Goal: Navigation & Orientation: Understand site structure

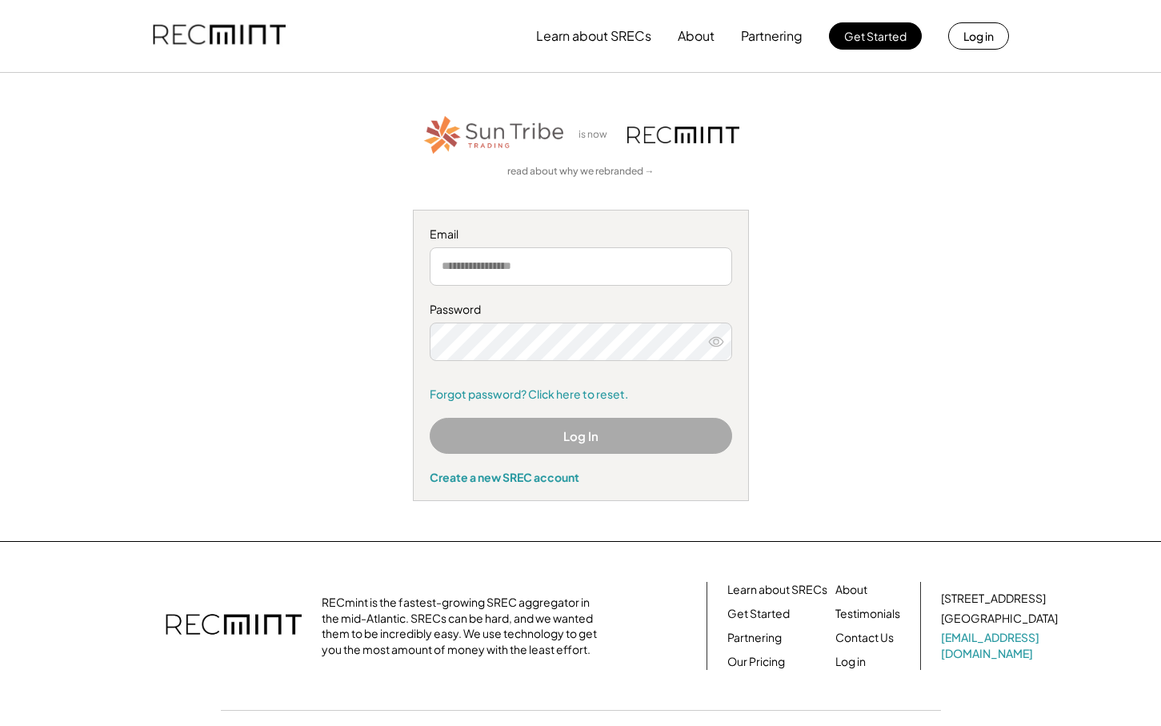
scroll to position [78, 0]
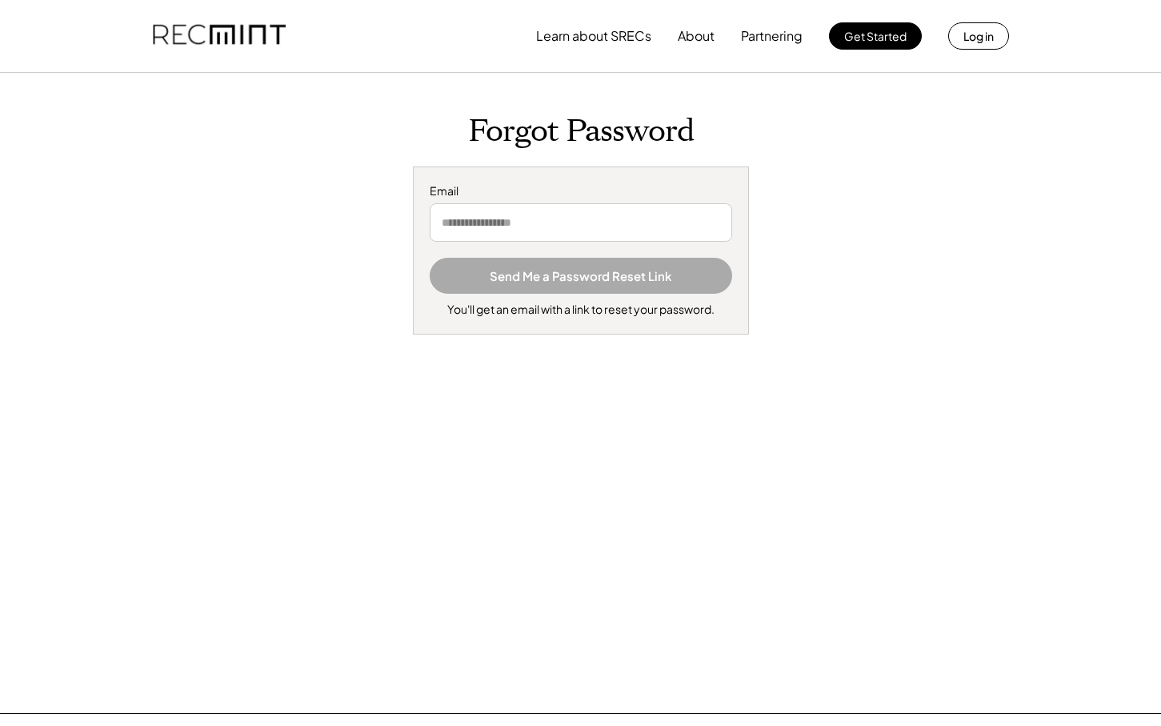
scroll to position [250, 0]
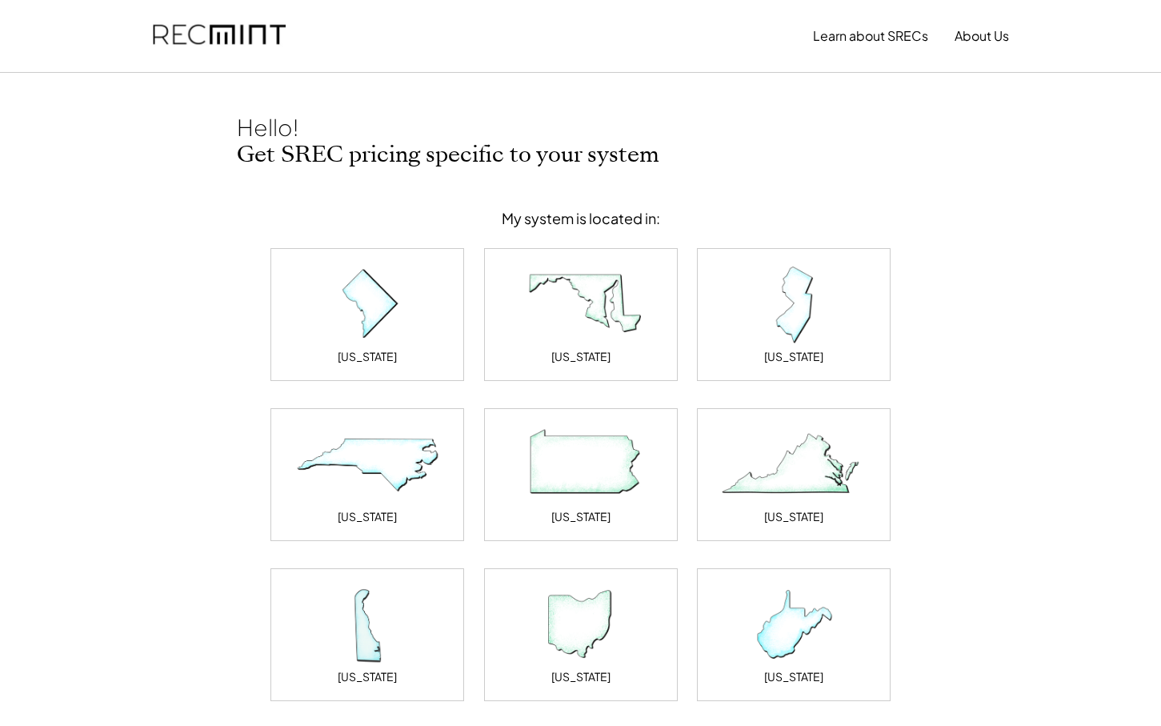
scroll to position [377, 0]
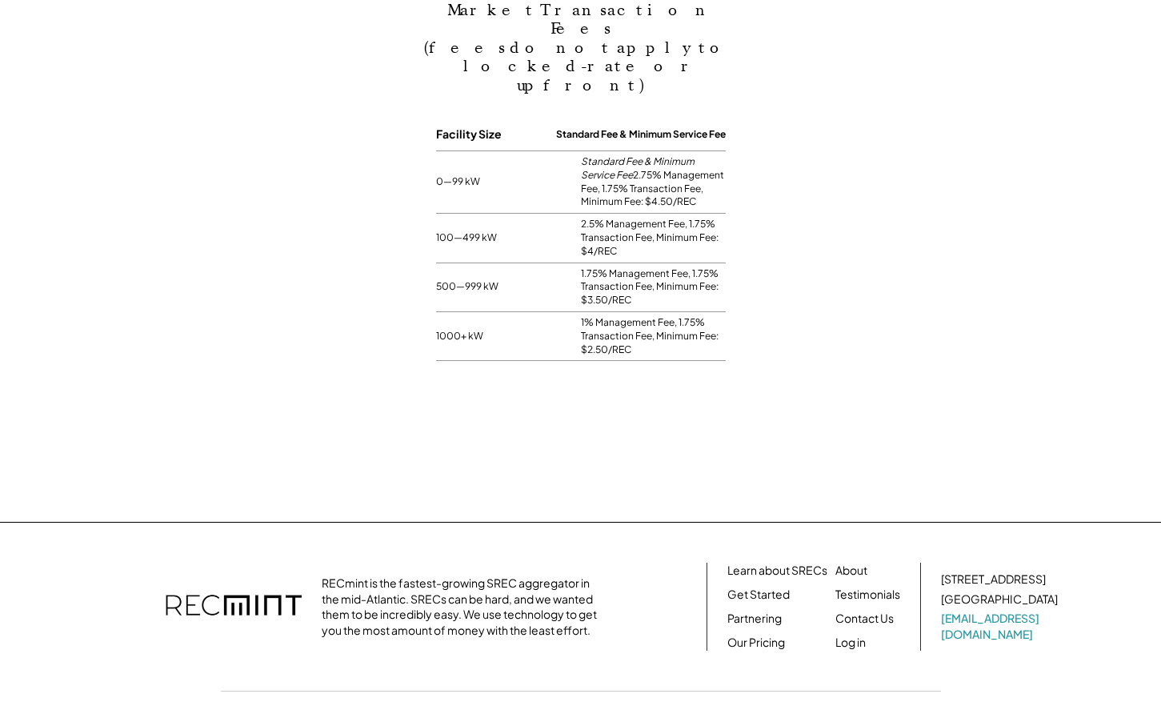
scroll to position [1387, 0]
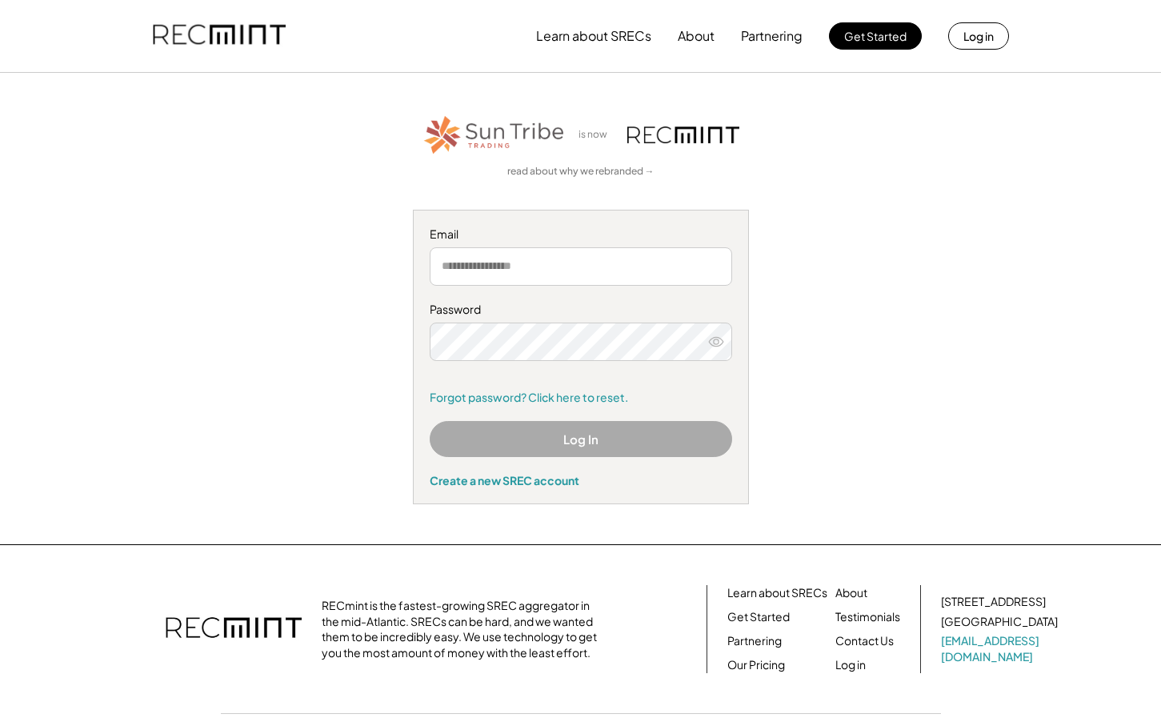
scroll to position [82, 0]
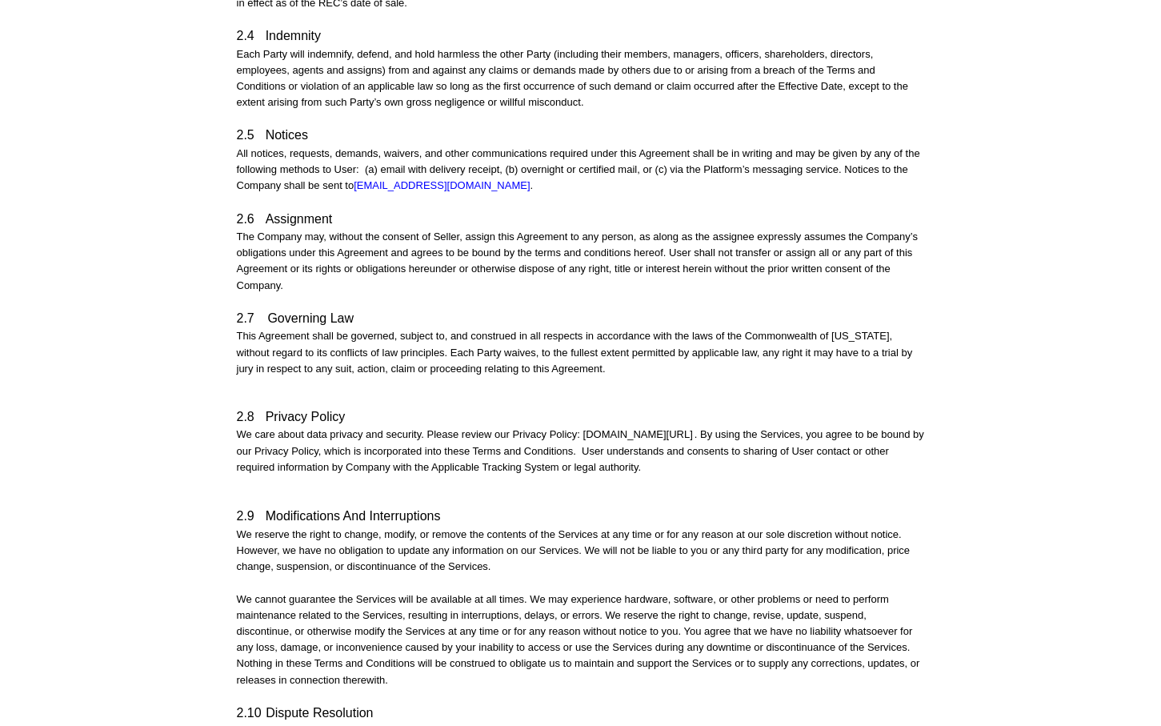
scroll to position [2768, 0]
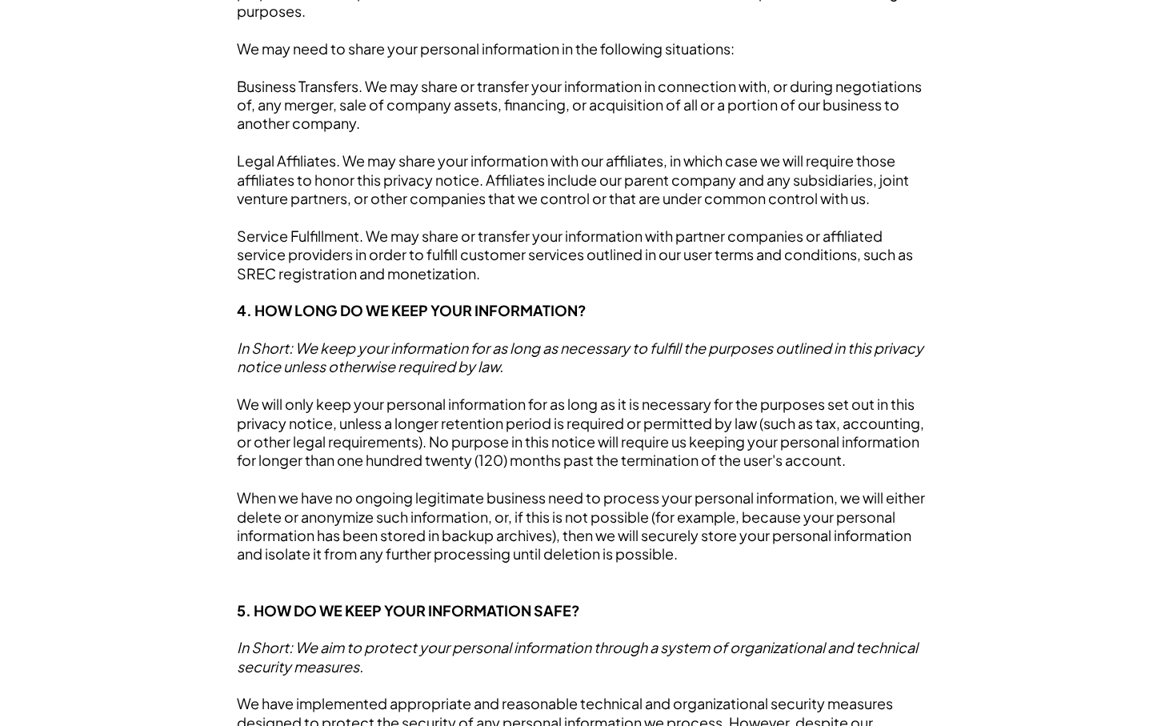
scroll to position [2768, 0]
